Goal: Find specific page/section: Find specific page/section

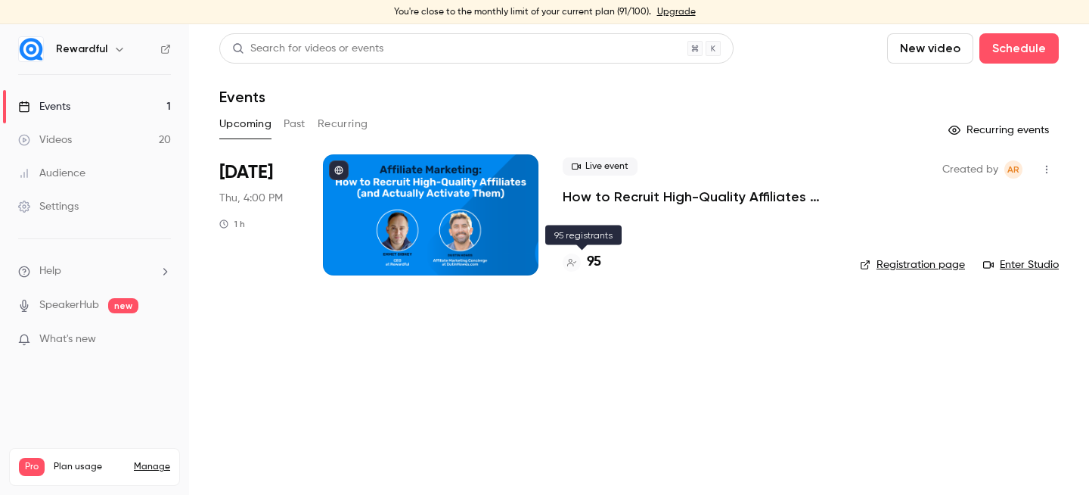
click at [594, 262] on h4 "95" at bounding box center [594, 262] width 14 height 20
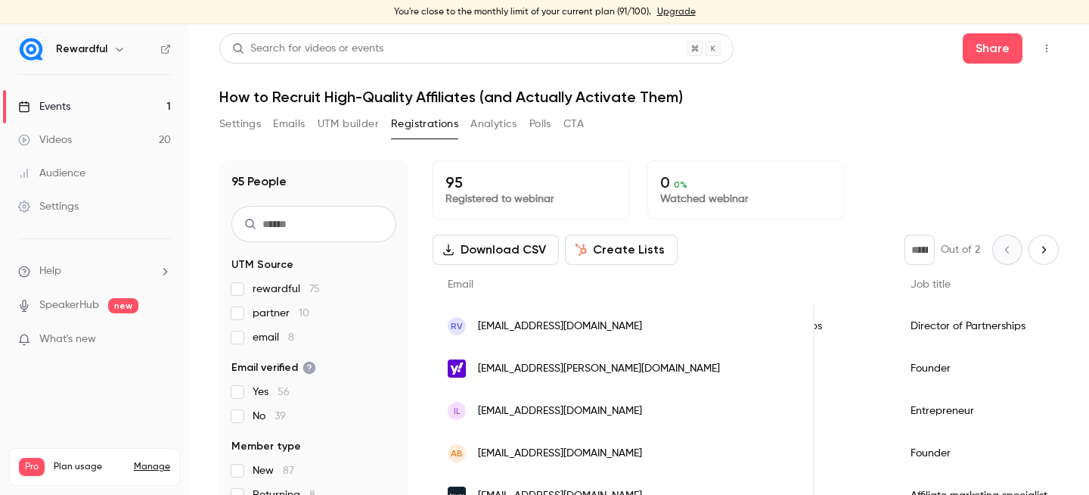
scroll to position [0, 474]
click at [96, 94] on link "Events 1" at bounding box center [94, 106] width 189 height 33
